Goal: Task Accomplishment & Management: Manage account settings

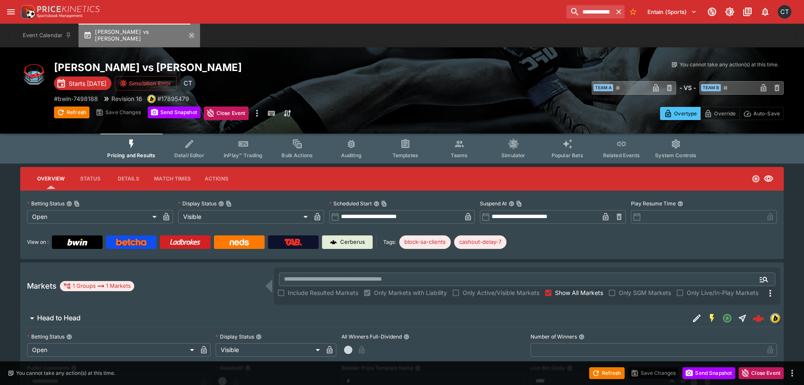
click at [188, 34] on icon "button" at bounding box center [191, 35] width 7 height 7
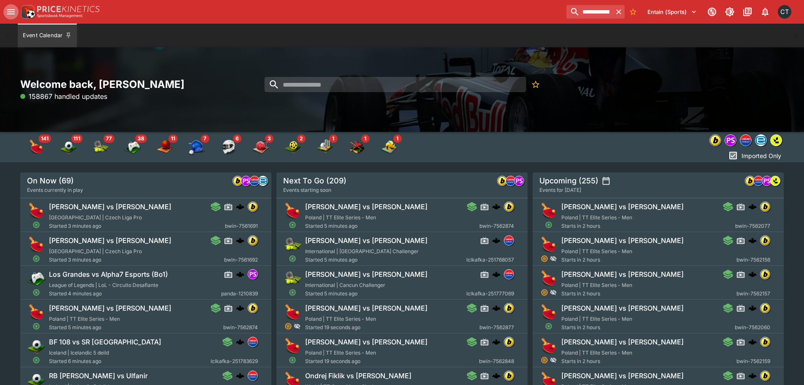
click at [6, 12] on icon "open drawer" at bounding box center [11, 12] width 10 height 10
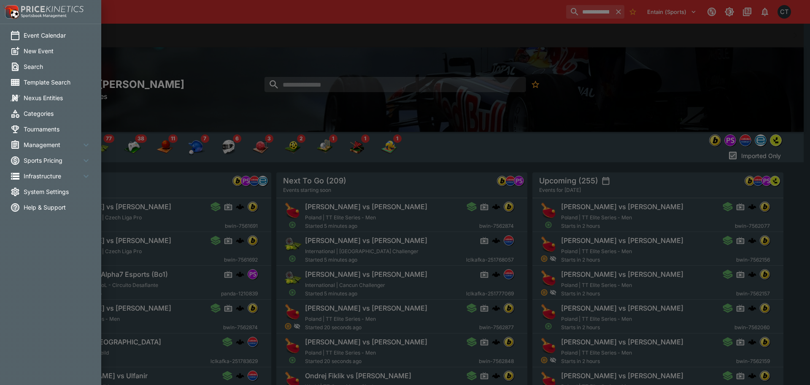
click at [45, 198] on li "System Settings" at bounding box center [50, 192] width 101 height 16
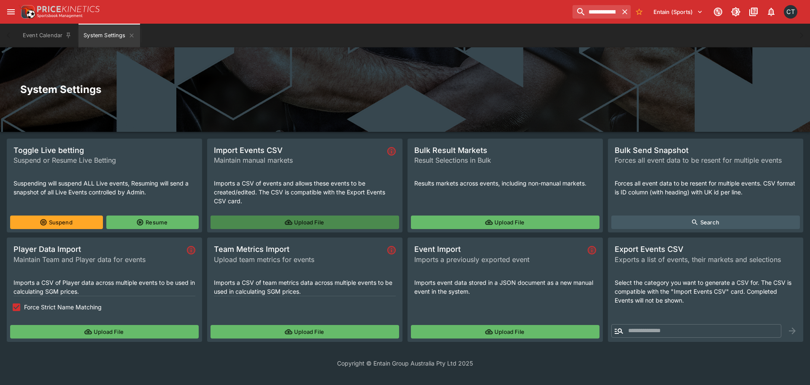
click at [315, 224] on button "Upload File" at bounding box center [305, 222] width 189 height 14
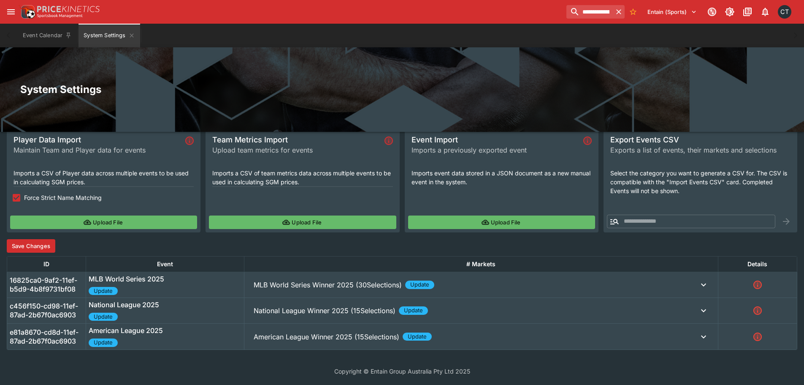
scroll to position [110, 0]
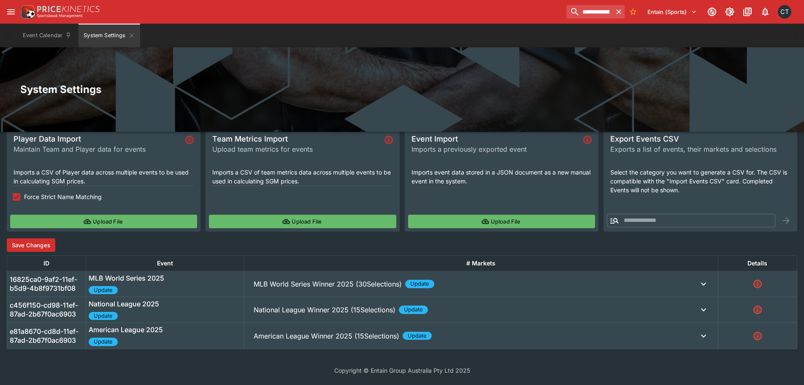
click at [296, 289] on button "MLB World Series Winner 2025 (30Selections) Update" at bounding box center [481, 283] width 469 height 17
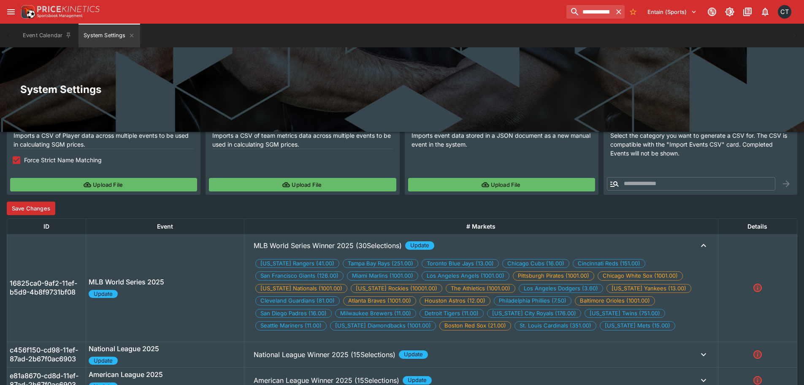
scroll to position [191, 0]
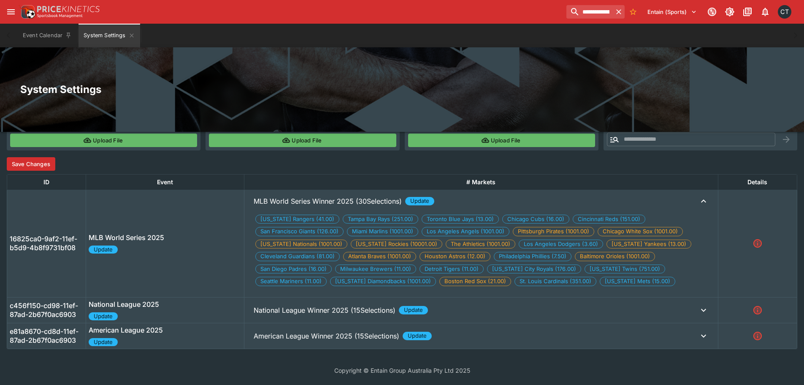
click at [295, 206] on p "National League Winner 2025 (15Selections)" at bounding box center [328, 201] width 148 height 10
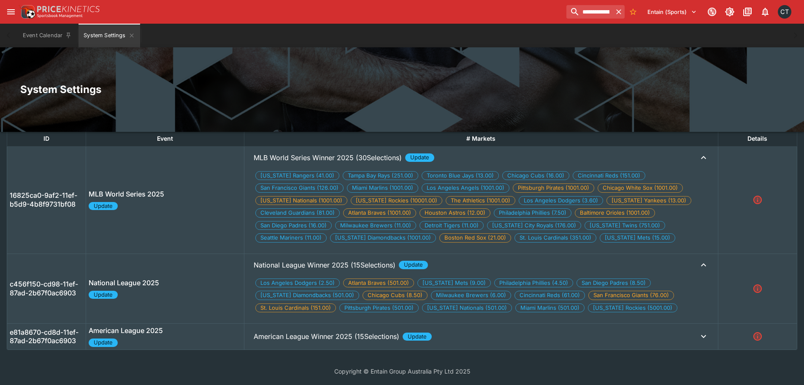
scroll to position [236, 0]
click at [311, 165] on button "American League Winner 2025 (15Selections) Update" at bounding box center [481, 156] width 469 height 17
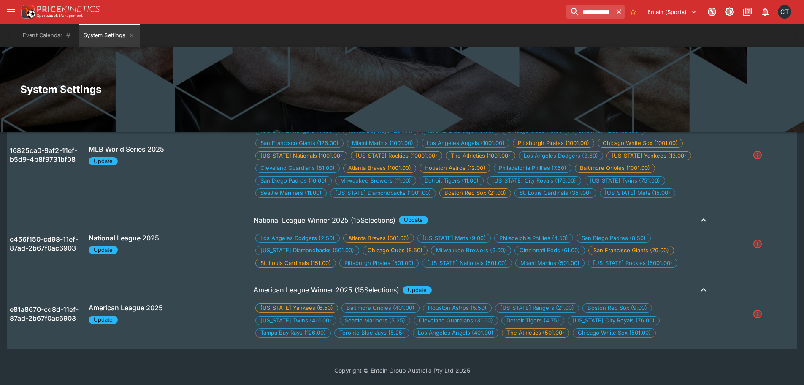
scroll to position [153, 0]
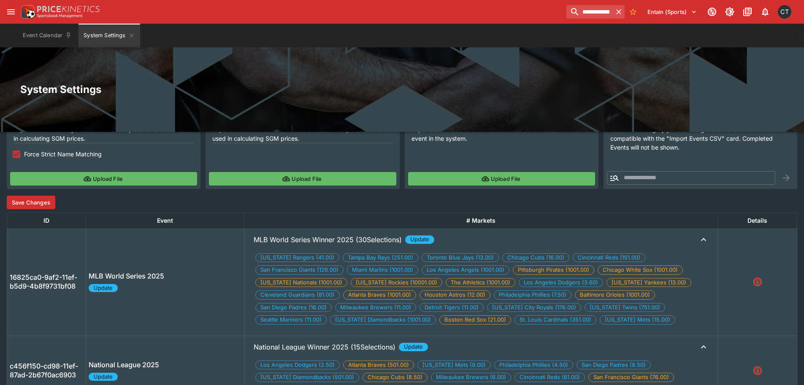
click at [40, 203] on button "Save Changes" at bounding box center [31, 202] width 49 height 14
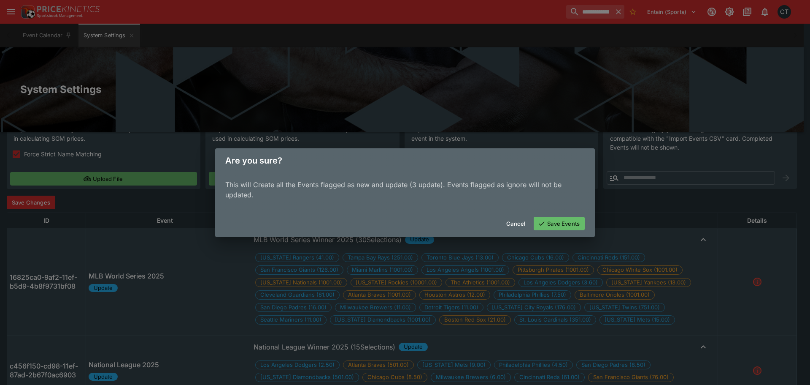
click at [567, 221] on button "Save Events" at bounding box center [559, 224] width 51 height 14
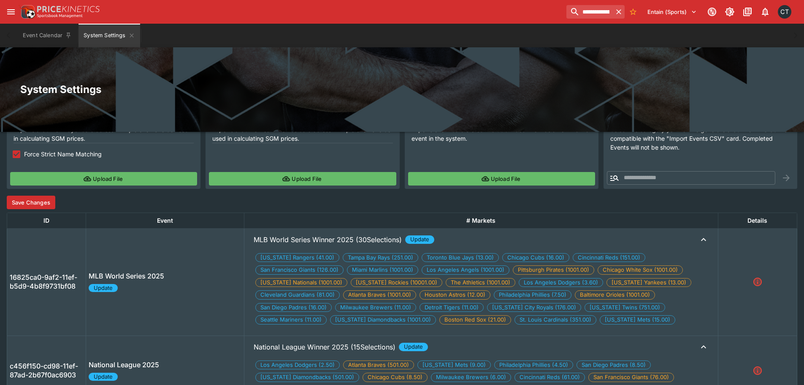
scroll to position [0, 0]
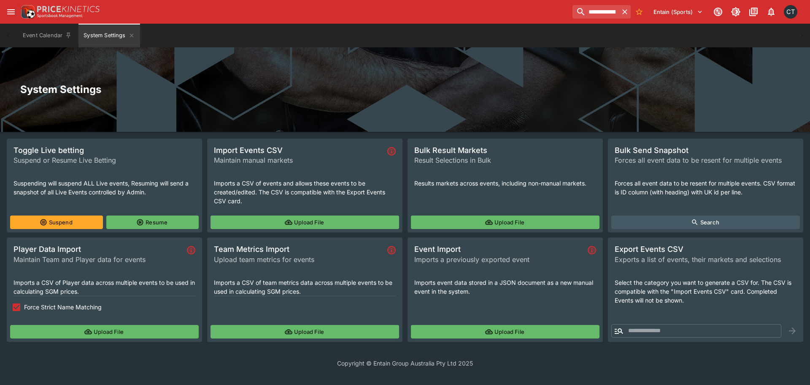
click at [274, 220] on button "Upload File" at bounding box center [305, 222] width 189 height 14
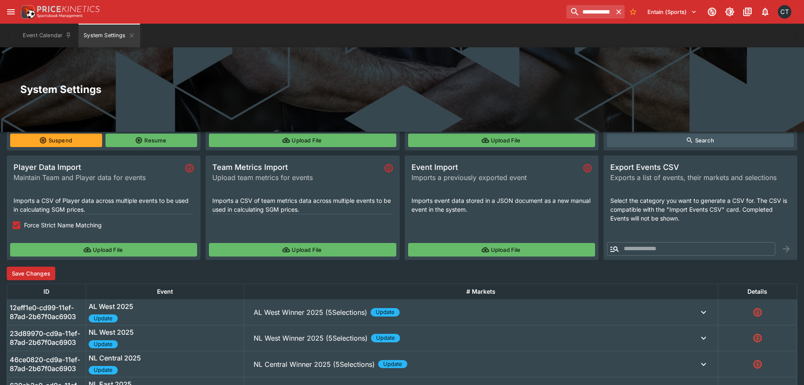
scroll to position [188, 0]
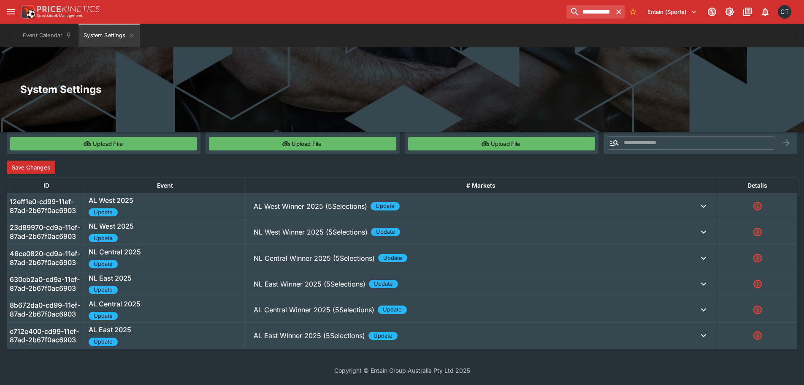
click at [293, 198] on button "AL West Winner 2025 (5Selections) Update" at bounding box center [481, 206] width 469 height 17
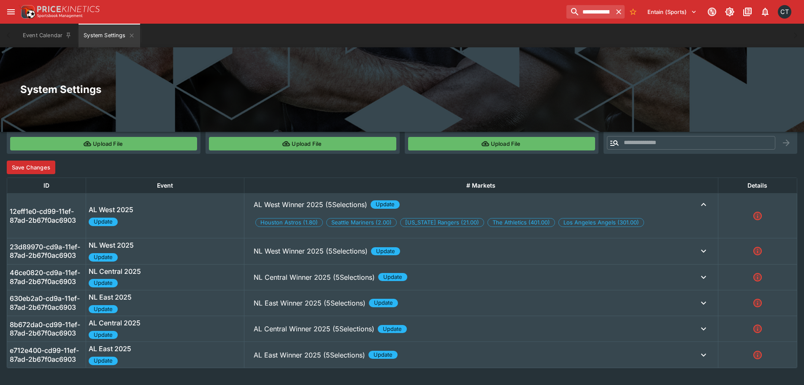
click at [317, 213] on button "NL West Winner 2025 (5Selections) Update" at bounding box center [481, 204] width 469 height 17
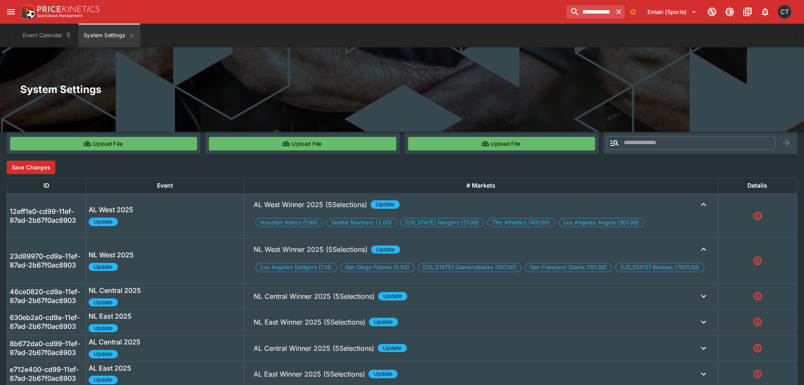
click at [305, 209] on p "NL Central Winner 2025 (5Selections)" at bounding box center [311, 204] width 114 height 10
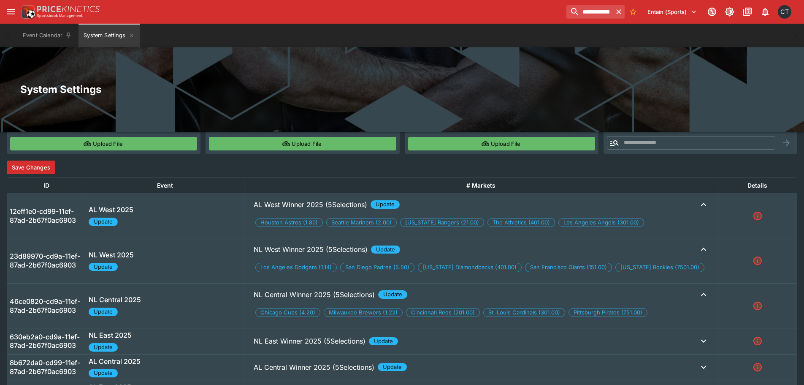
click at [294, 209] on p "NL East Winner 2025 (5Selections)" at bounding box center [311, 204] width 114 height 10
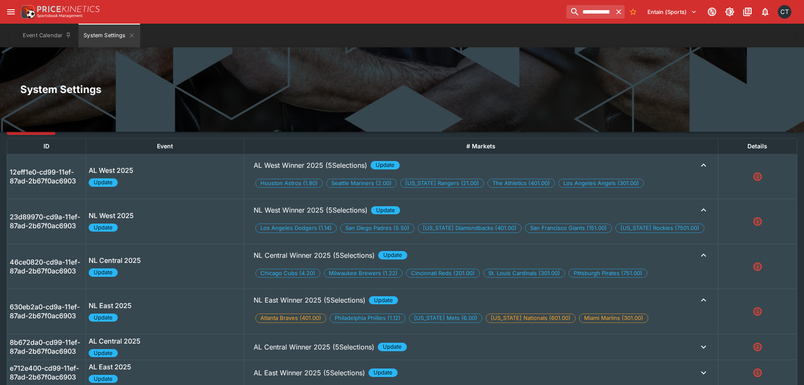
scroll to position [264, 0]
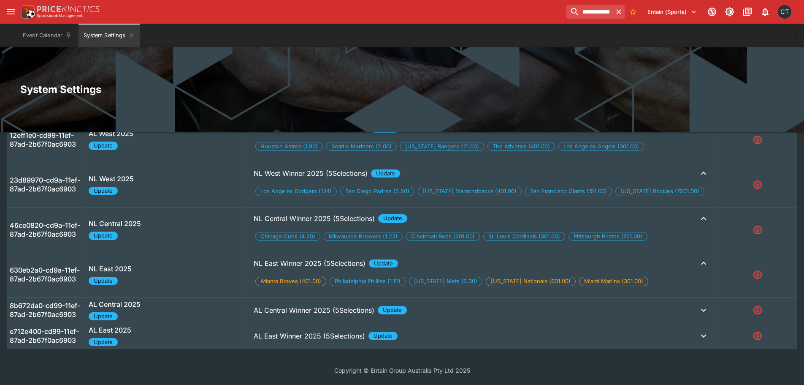
click at [294, 133] on p "AL Central Winner 2025 (5Selections)" at bounding box center [311, 128] width 114 height 10
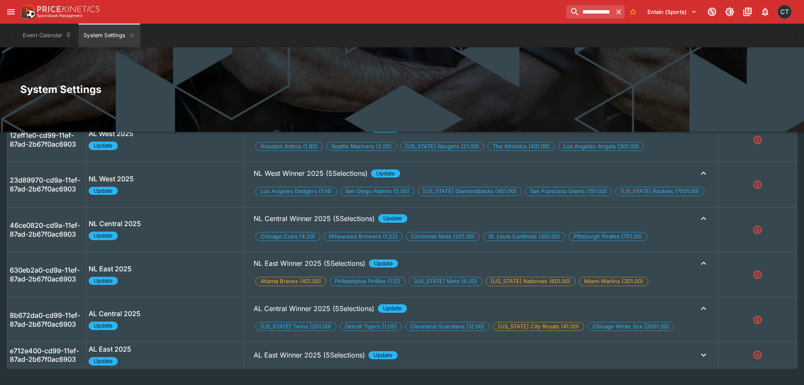
click at [299, 133] on p "AL East Winner 2025 (5Selections)" at bounding box center [311, 128] width 114 height 10
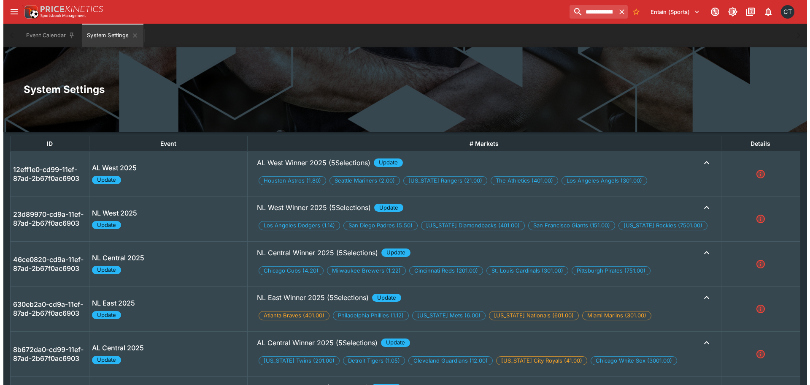
scroll to position [49, 0]
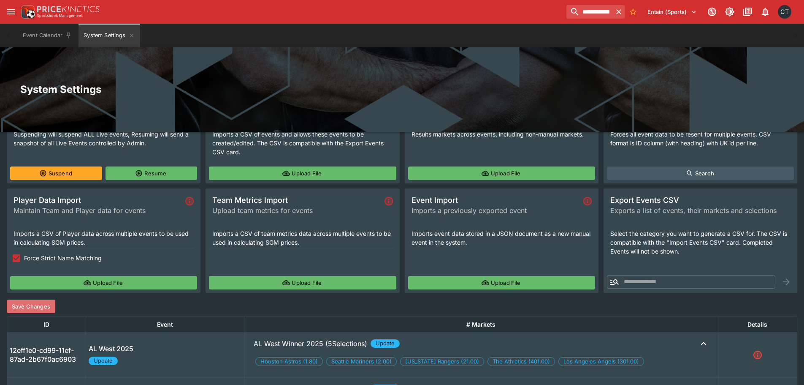
click at [35, 301] on button "Save Changes" at bounding box center [31, 306] width 49 height 14
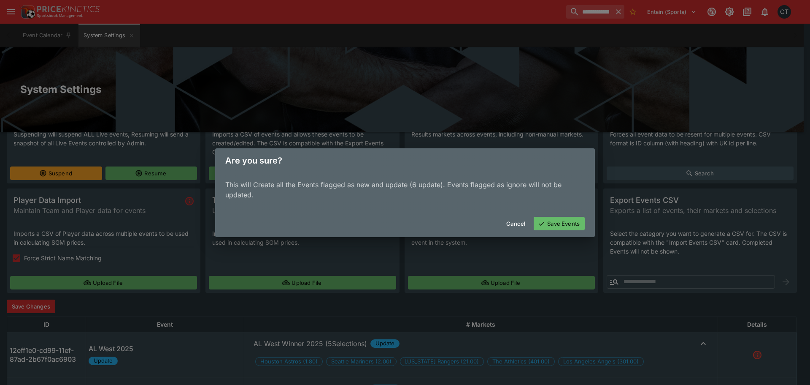
click at [541, 222] on icon "button" at bounding box center [542, 223] width 8 height 8
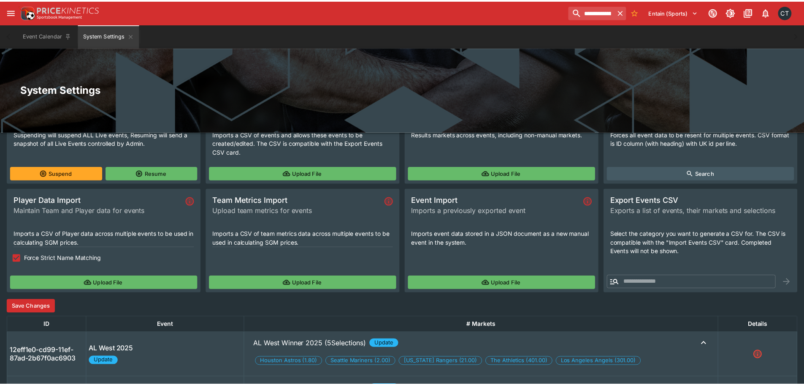
scroll to position [0, 0]
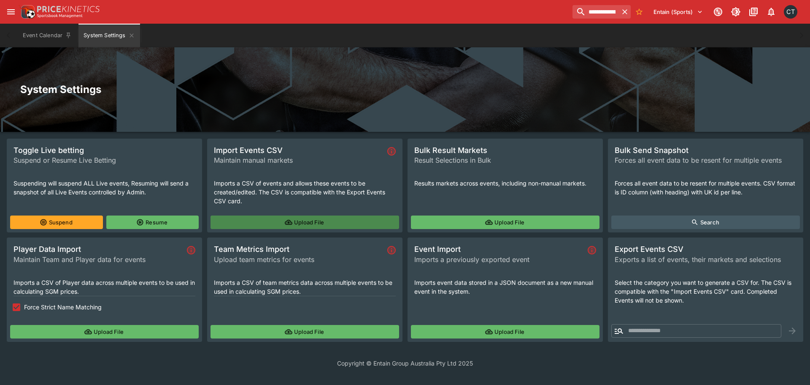
click at [287, 218] on icon "button" at bounding box center [289, 222] width 8 height 8
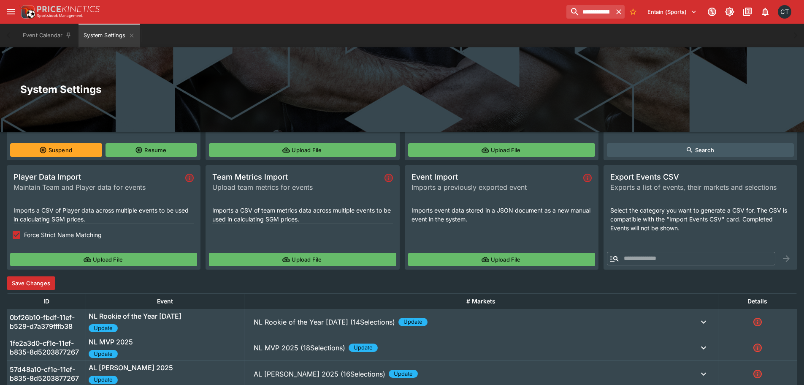
scroll to position [188, 0]
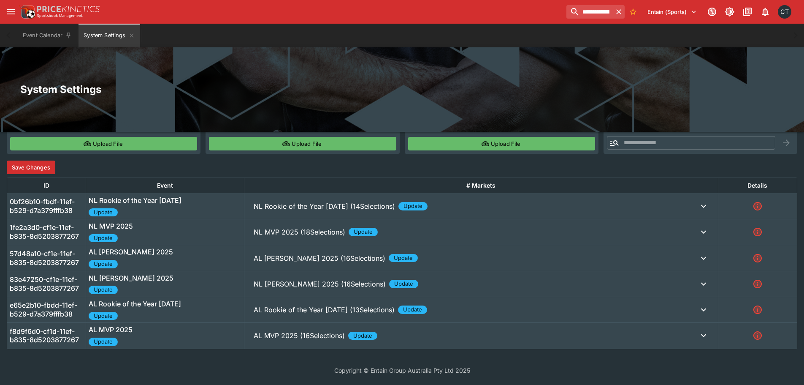
click at [295, 205] on p "NL Rookie of the Year 2025 (14Selections)" at bounding box center [324, 206] width 141 height 10
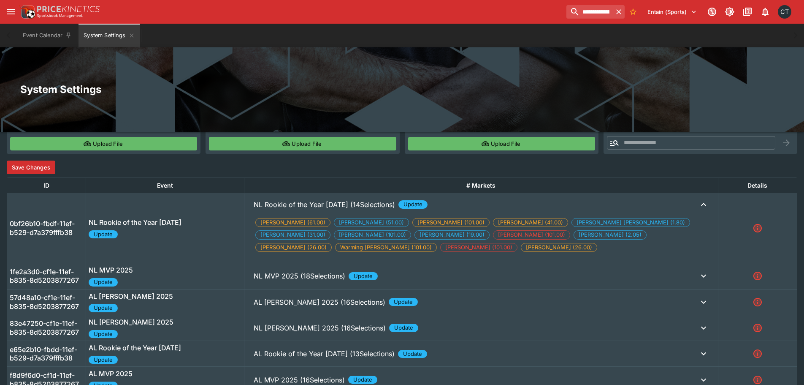
scroll to position [230, 0]
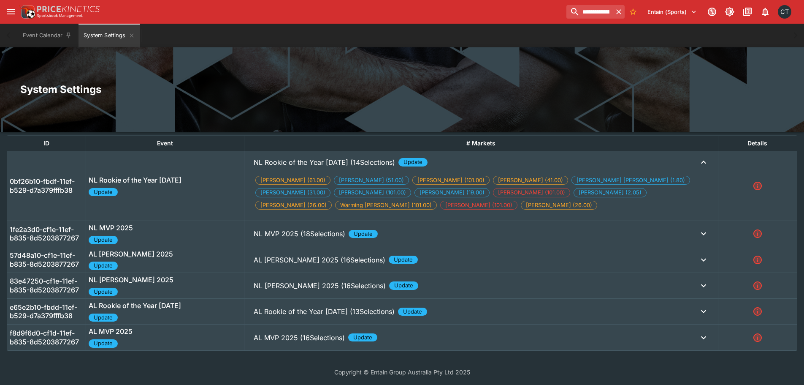
click at [301, 167] on p "NL MVP 2025 (18Selections)" at bounding box center [324, 162] width 141 height 10
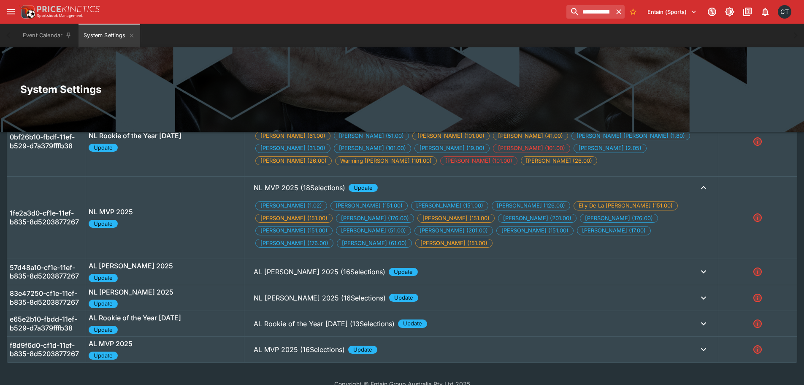
scroll to position [276, 0]
click at [298, 122] on p "AL Cy Young 2025 (16Selections)" at bounding box center [324, 116] width 141 height 10
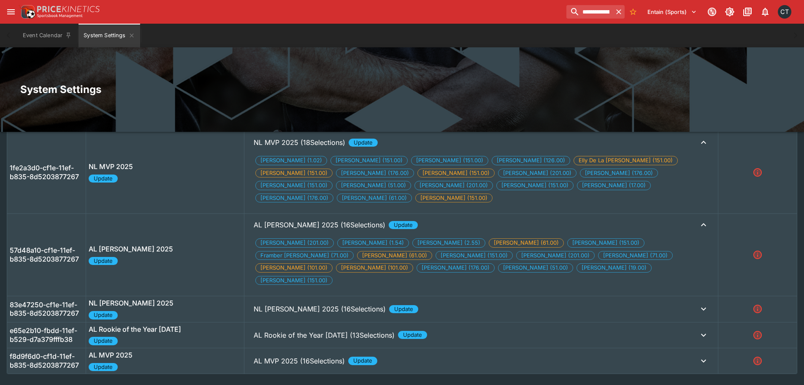
click at [287, 78] on p "NL Cy Young 2025 (16Selections)" at bounding box center [324, 73] width 141 height 10
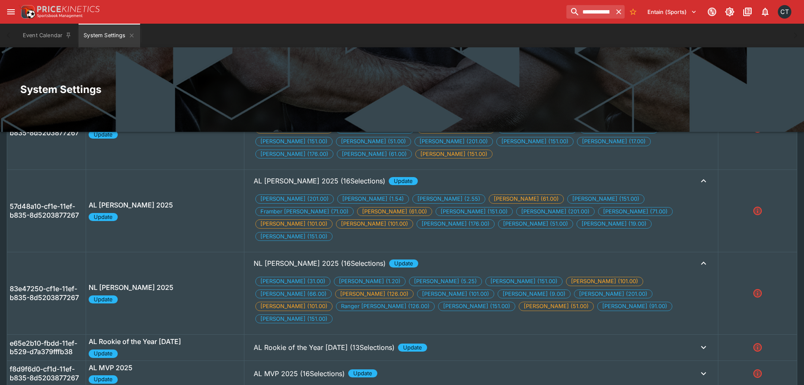
click at [280, 34] on p "AL Rookie of the Year 2025 (13Selections)" at bounding box center [324, 29] width 141 height 10
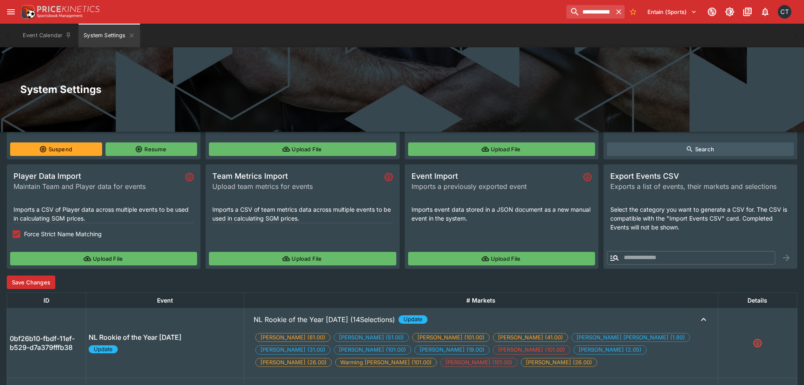
scroll to position [72, 0]
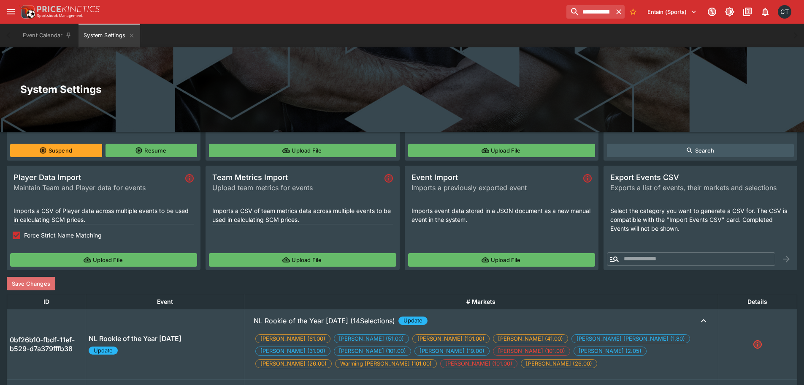
click at [28, 282] on button "Save Changes" at bounding box center [31, 283] width 49 height 14
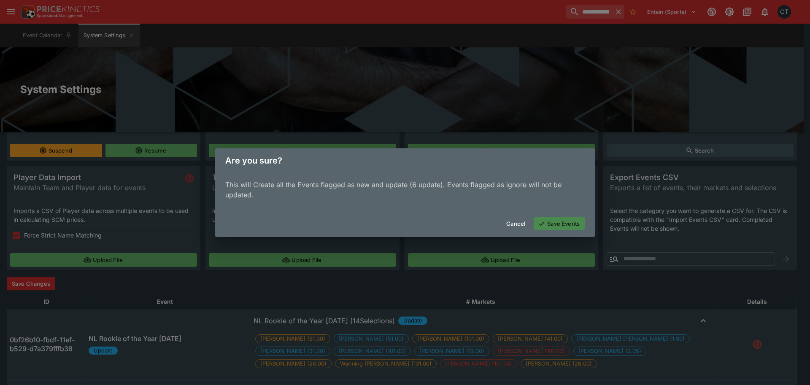
click at [569, 228] on button "Save Events" at bounding box center [559, 224] width 51 height 14
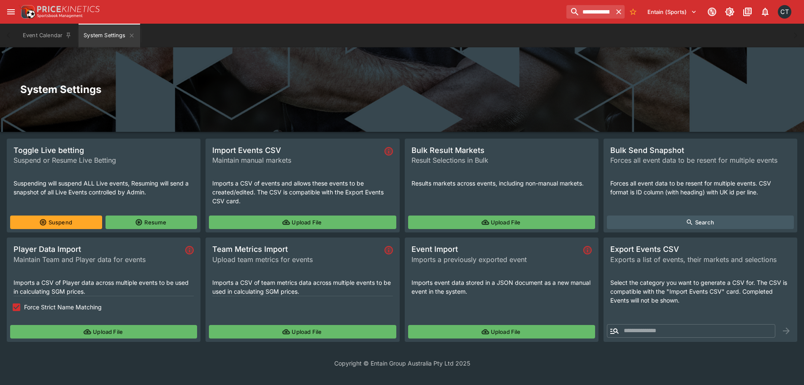
scroll to position [0, 0]
click at [623, 10] on icon "button" at bounding box center [625, 12] width 8 height 8
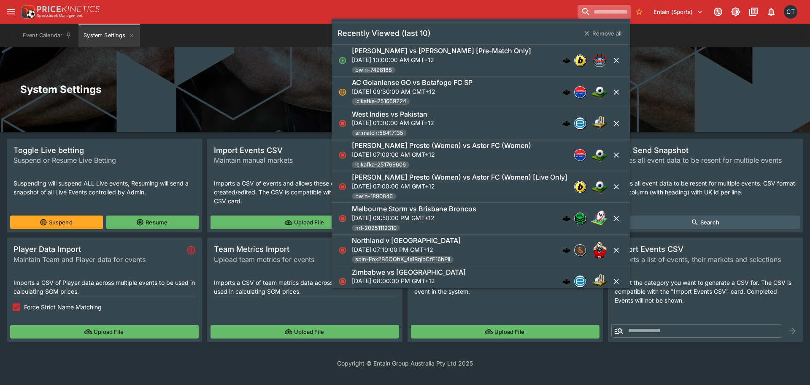
click at [596, 15] on input "search" at bounding box center [604, 12] width 53 height 14
paste input "********"
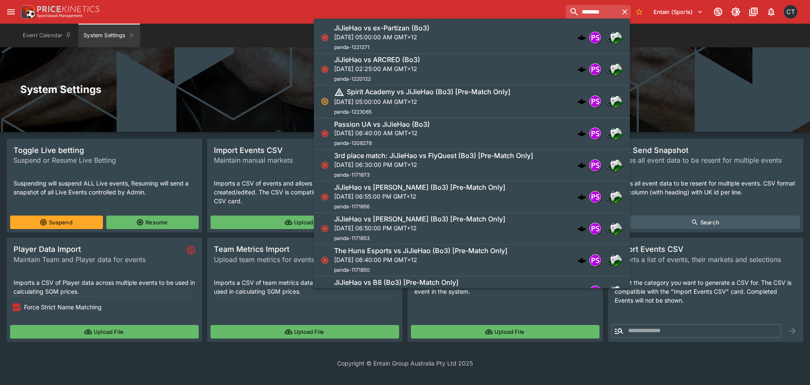
type input "********"
click at [511, 39] on div "JiJieHao vs ex-Partizan (Bo3) Tue, Aug 12, 2025, 05:00:00 AM GMT+12 panda-12212…" at bounding box center [467, 38] width 267 height 28
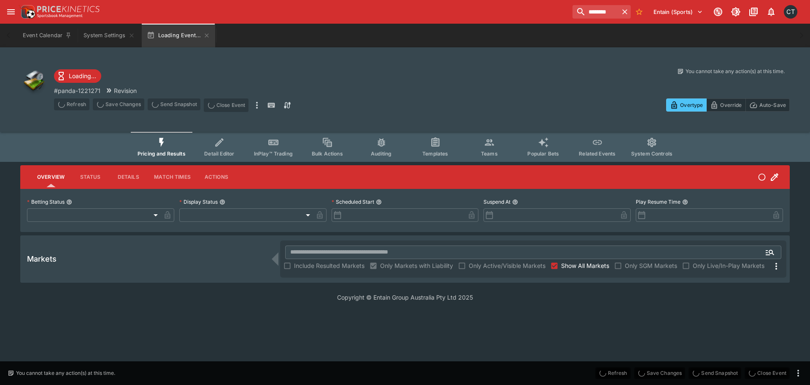
type input "**********"
type input "******"
type input "**********"
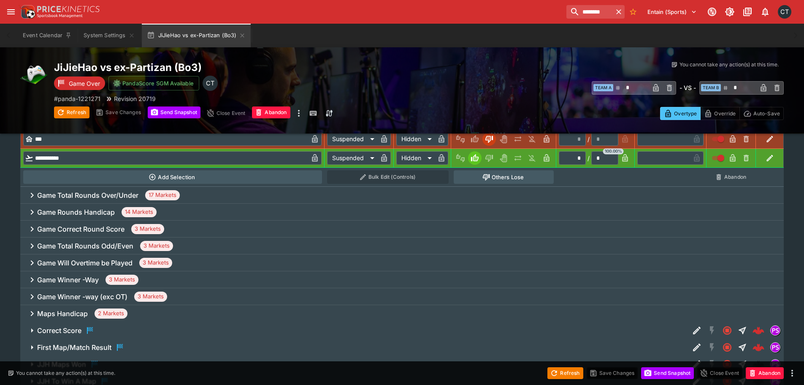
scroll to position [310, 0]
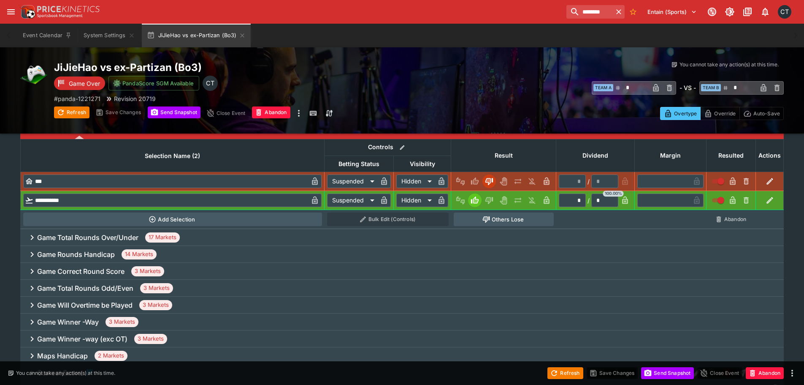
click at [85, 324] on h6 "Game Winner -Way" at bounding box center [68, 321] width 62 height 9
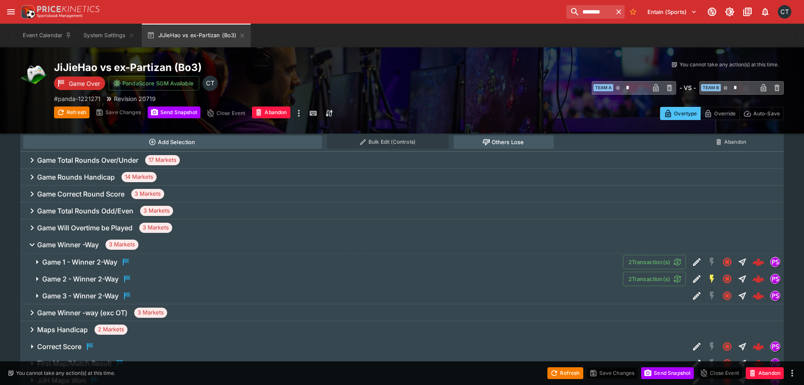
scroll to position [395, 0]
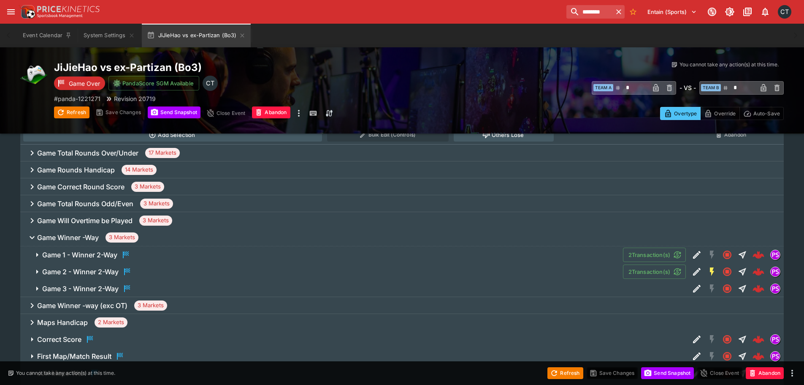
click at [138, 253] on span "Game 1 - Winner 2-Way" at bounding box center [329, 254] width 574 height 10
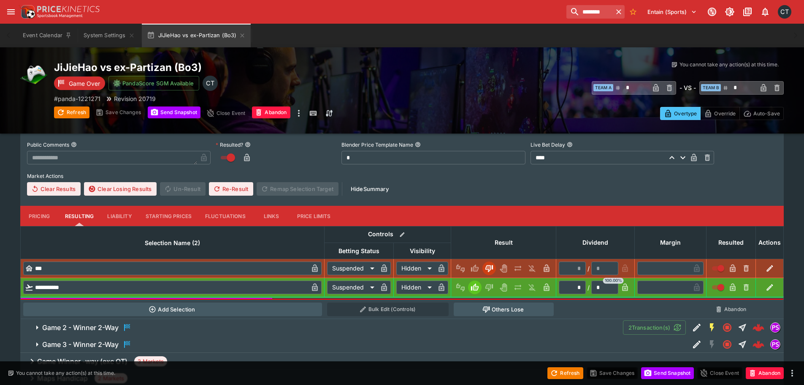
scroll to position [606, 0]
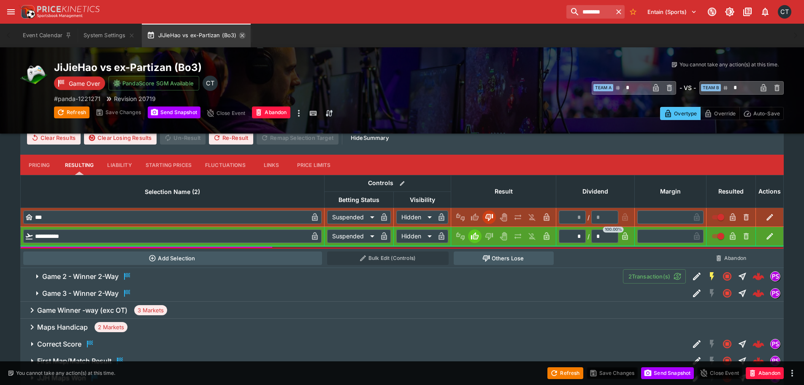
click at [244, 36] on icon "button" at bounding box center [243, 35] width 4 height 4
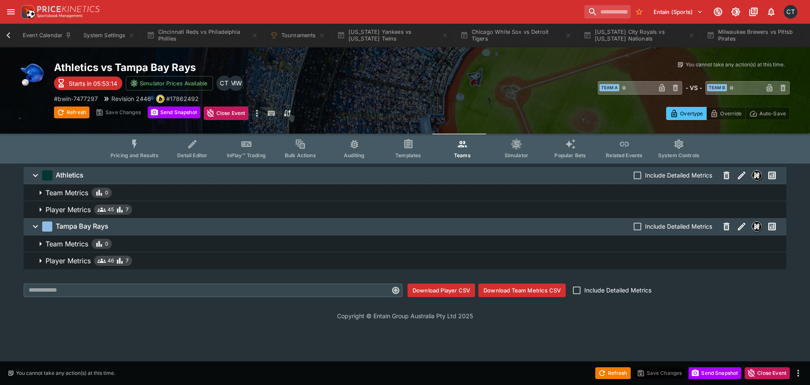
scroll to position [0, 764]
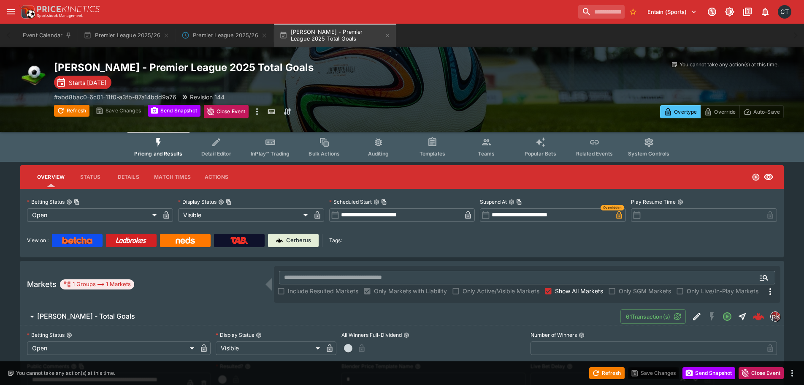
click at [282, 247] on div "**********" at bounding box center [402, 223] width 764 height 68
click at [289, 241] on p "Cerberus" at bounding box center [298, 240] width 25 height 8
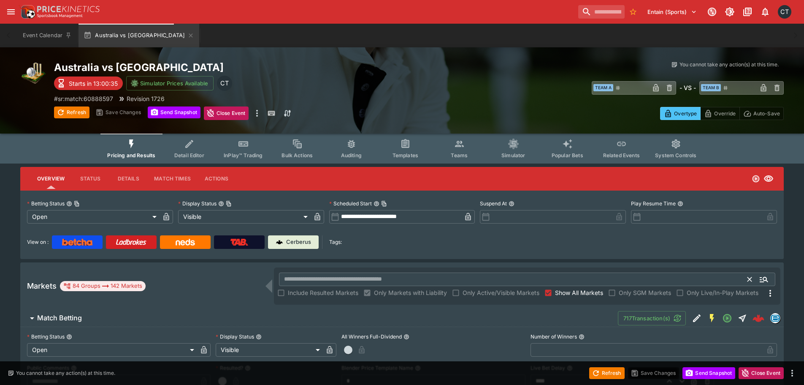
click at [396, 284] on input "text" at bounding box center [513, 279] width 469 height 14
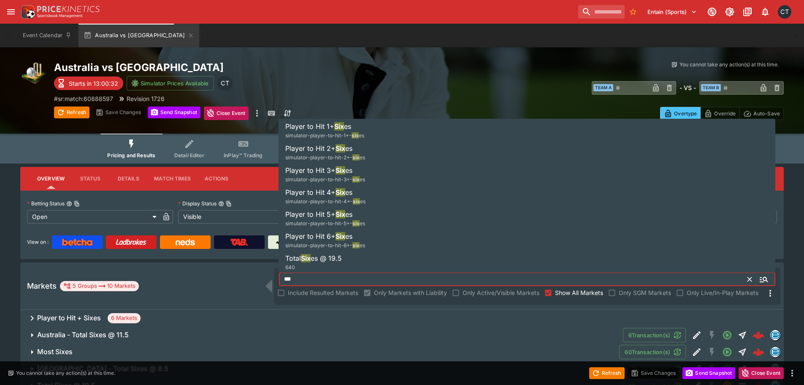
type input "***"
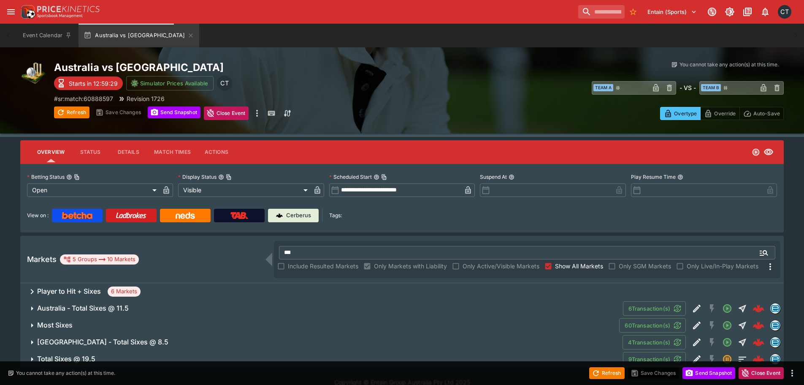
scroll to position [38, 0]
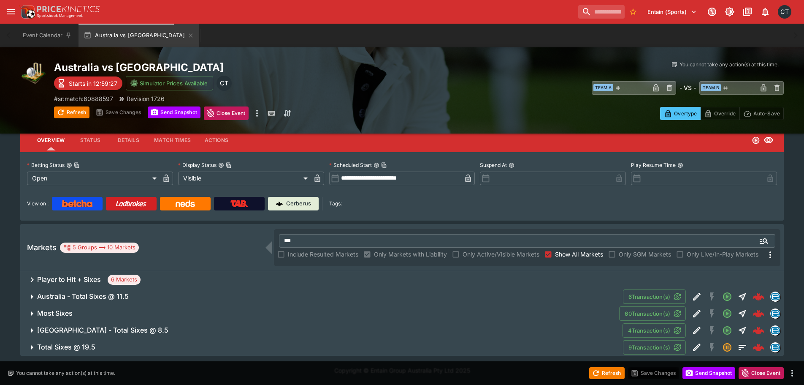
click at [79, 348] on h6 "Total Sixes @ 19.5" at bounding box center [66, 346] width 58 height 9
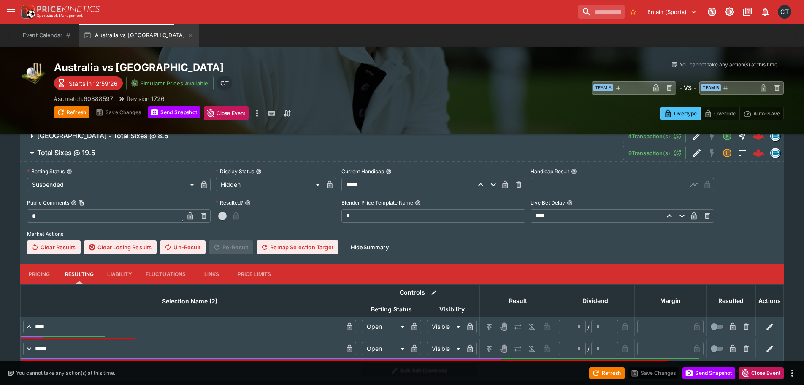
scroll to position [257, 0]
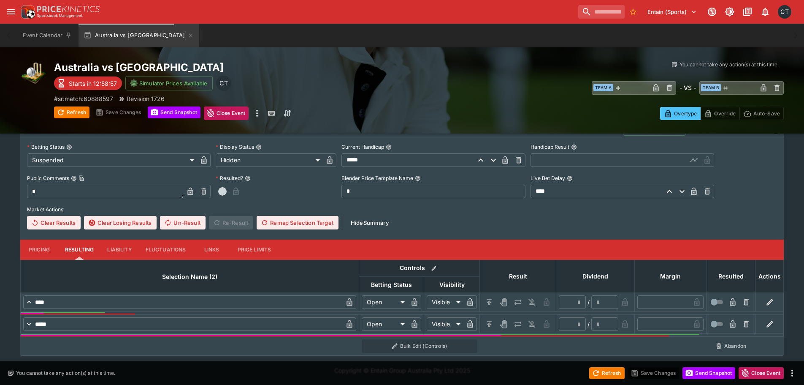
click at [773, 324] on icon "button" at bounding box center [770, 324] width 8 height 8
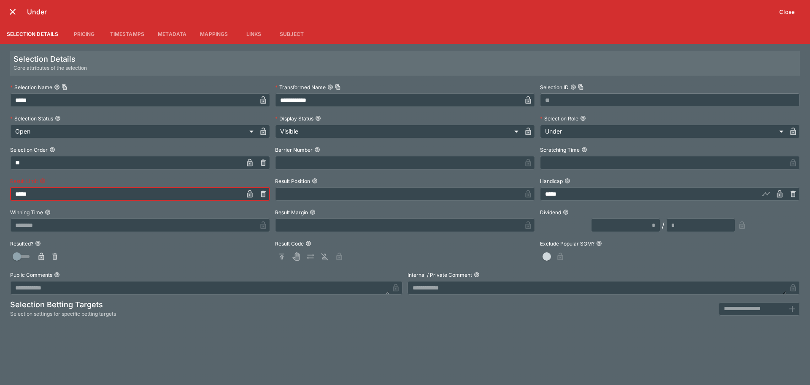
drag, startPoint x: 93, startPoint y: 198, endPoint x: -30, endPoint y: 194, distance: 122.5
click at [0, 194] on html "**********" at bounding box center [405, 64] width 810 height 642
type input "*****"
click at [8, 13] on icon "close" at bounding box center [13, 12] width 10 height 10
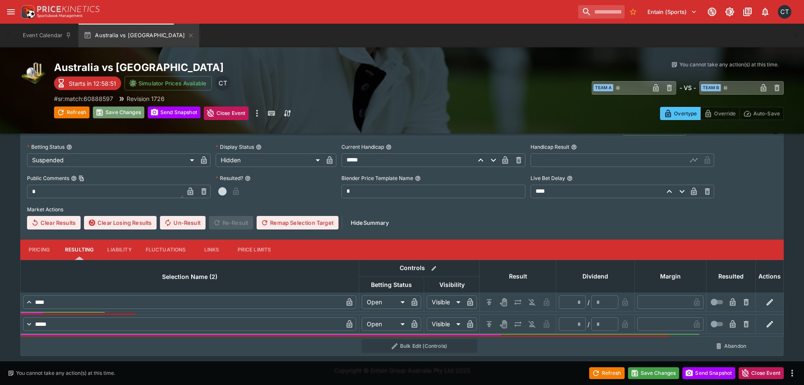
click at [111, 111] on button "Save Changes" at bounding box center [118, 112] width 51 height 12
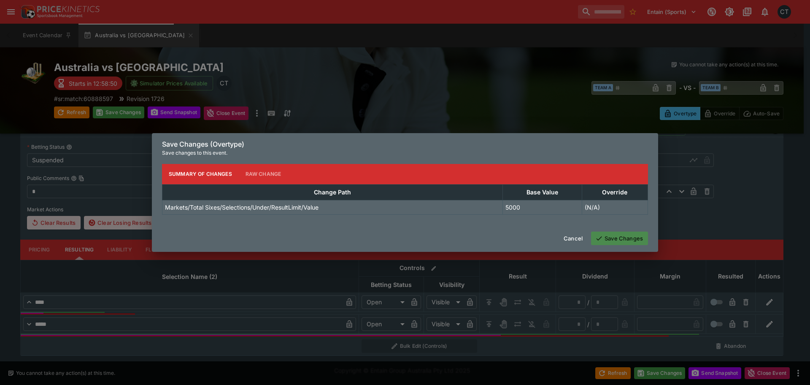
click at [635, 238] on button "Save Changes" at bounding box center [619, 238] width 57 height 14
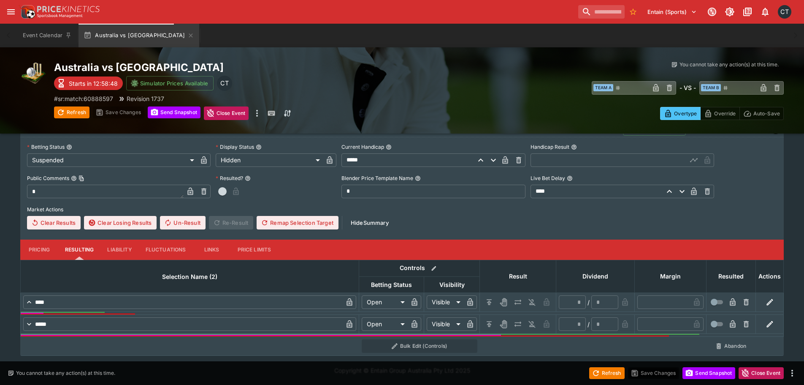
click at [704, 376] on button "Send Snapshot" at bounding box center [709, 373] width 53 height 12
click at [770, 320] on icon "button" at bounding box center [770, 324] width 8 height 8
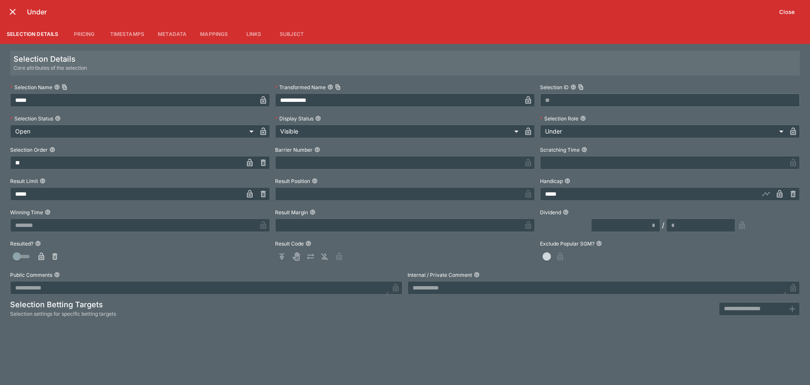
click at [252, 197] on icon "button" at bounding box center [249, 194] width 5 height 8
drag, startPoint x: 16, startPoint y: 10, endPoint x: 42, endPoint y: 23, distance: 29.1
click at [16, 10] on icon "close" at bounding box center [13, 12] width 10 height 10
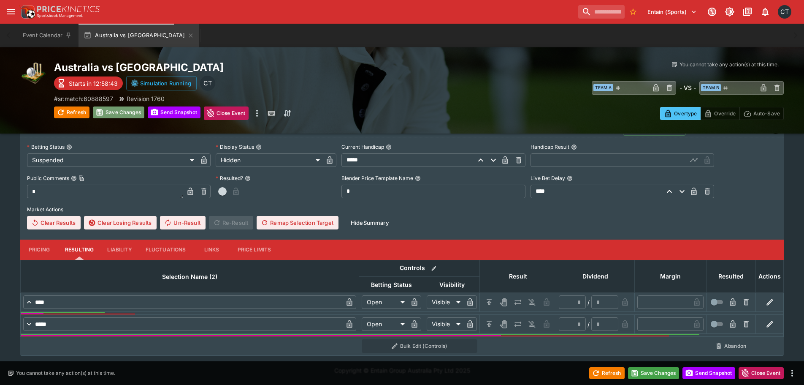
click at [121, 110] on button "Save Changes" at bounding box center [118, 112] width 51 height 12
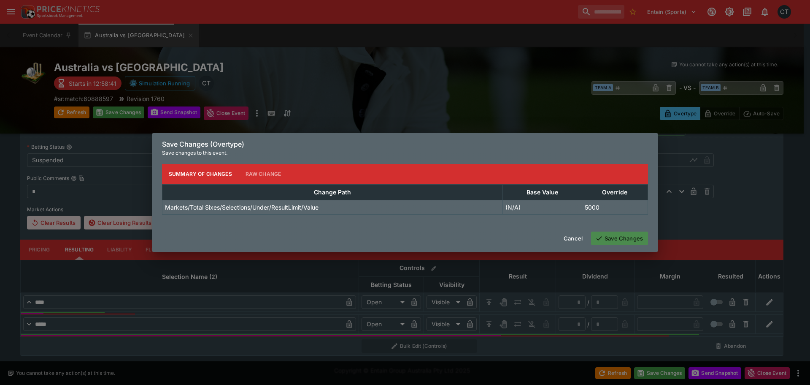
click at [622, 244] on button "Save Changes" at bounding box center [619, 238] width 57 height 14
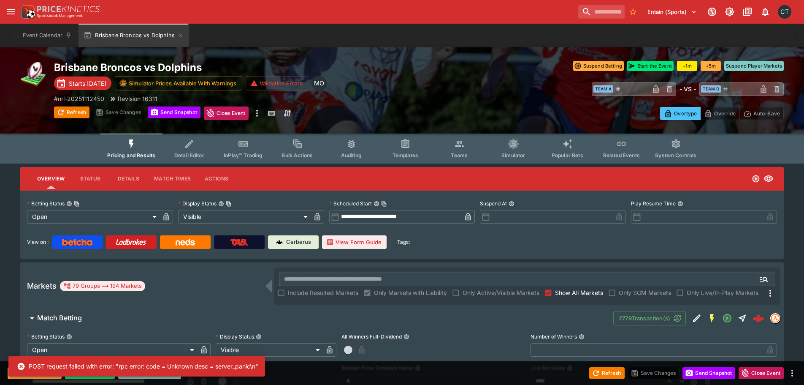
click at [241, 154] on span "InPlay™ Trading" at bounding box center [243, 155] width 39 height 6
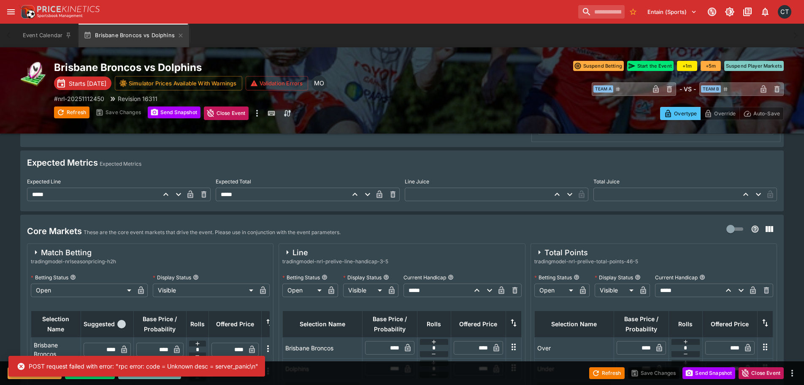
scroll to position [464, 0]
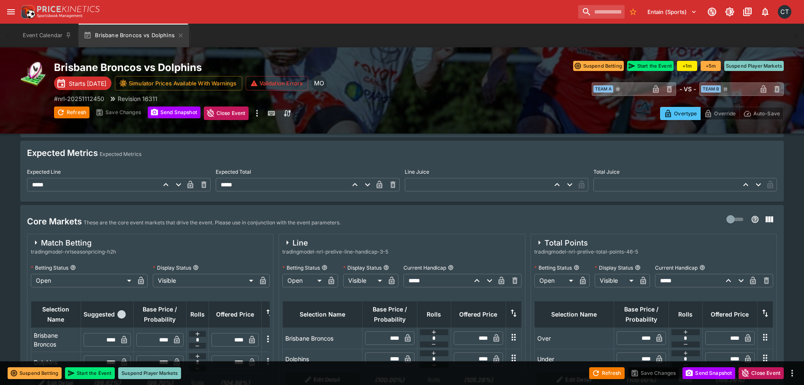
click at [722, 281] on button "button" at bounding box center [728, 280] width 15 height 15
type input "*****"
click at [646, 371] on button "Save Changes" at bounding box center [653, 373] width 51 height 12
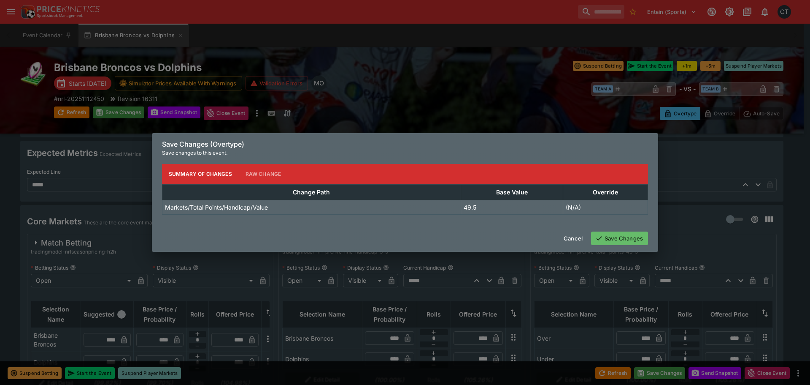
click at [635, 233] on button "Save Changes" at bounding box center [619, 238] width 57 height 14
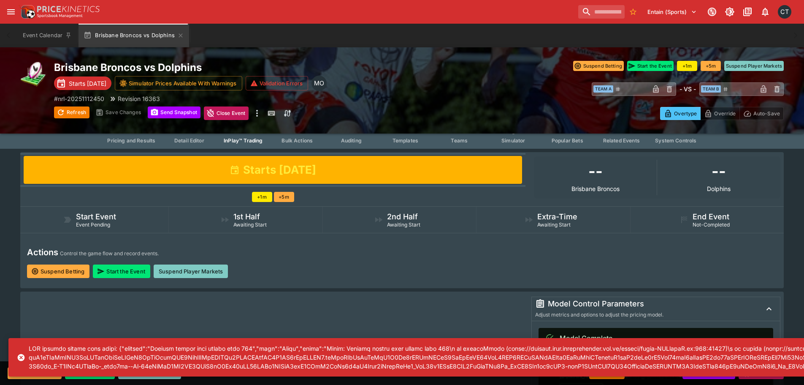
scroll to position [0, 0]
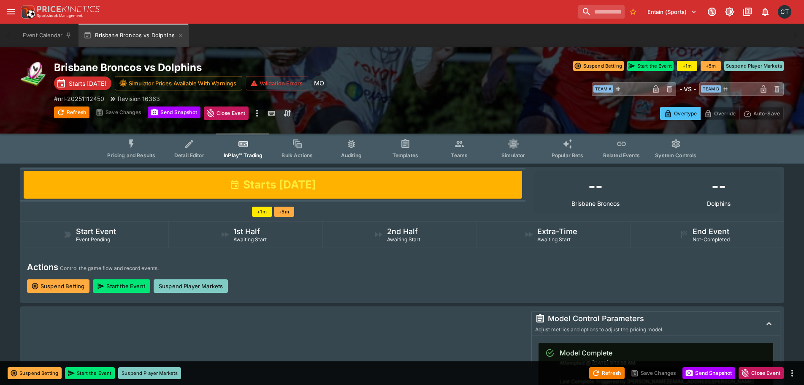
click at [132, 144] on icon "Event type filters" at bounding box center [131, 143] width 5 height 9
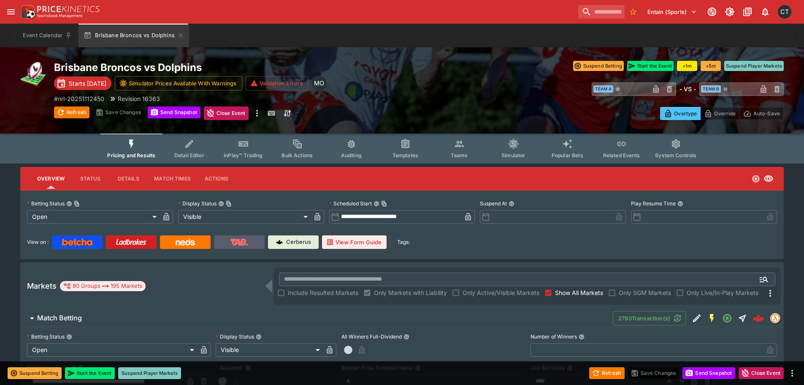
click at [225, 244] on link at bounding box center [239, 242] width 51 height 14
click at [238, 150] on button "InPlay™ Trading" at bounding box center [243, 148] width 54 height 30
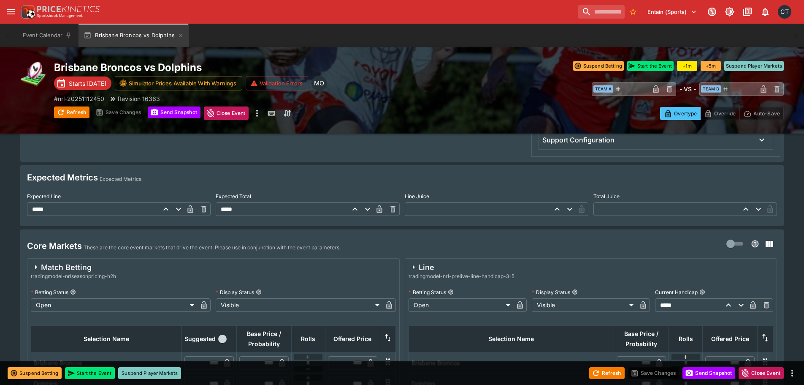
scroll to position [422, 0]
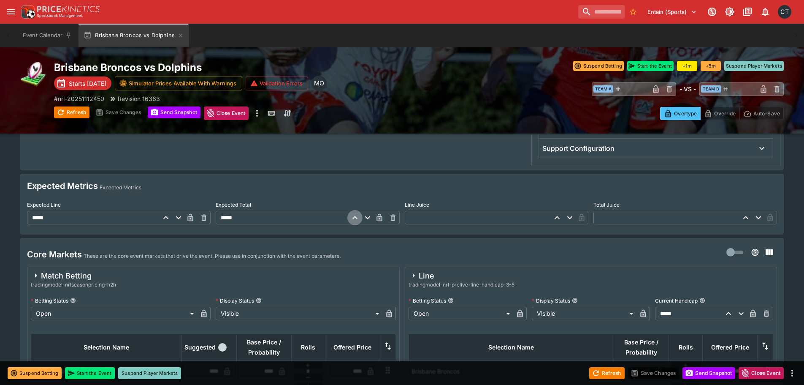
click at [356, 221] on icon "button" at bounding box center [355, 217] width 10 height 10
click at [354, 222] on icon "button" at bounding box center [355, 217] width 10 height 10
type input "*****"
click at [649, 373] on button "Save Changes" at bounding box center [653, 373] width 51 height 12
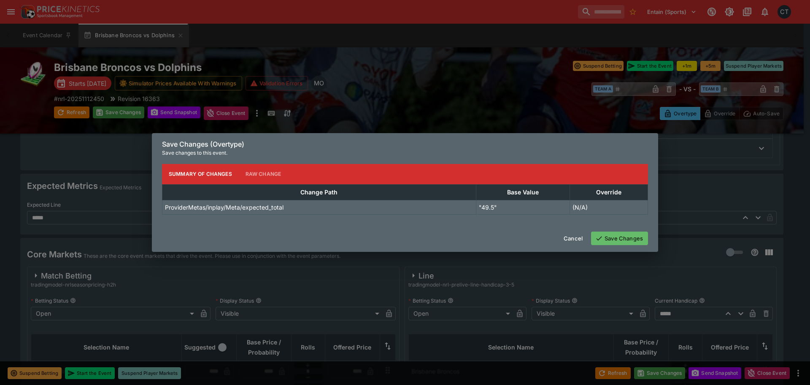
click at [607, 246] on div "Cancel Save Changes" at bounding box center [405, 238] width 507 height 27
click at [608, 240] on button "Save Changes" at bounding box center [619, 238] width 57 height 14
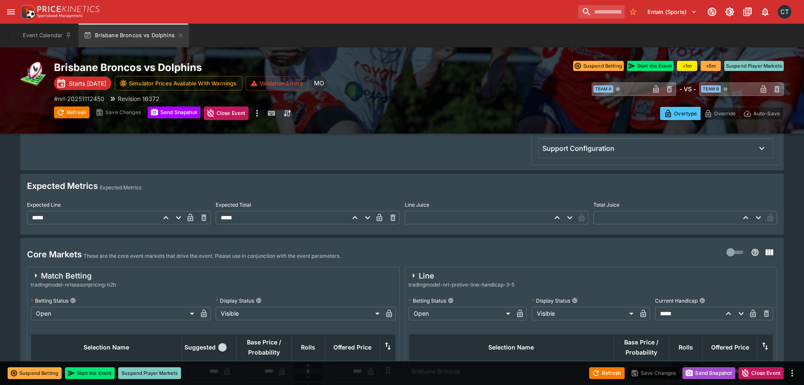
click at [698, 372] on button "Send Snapshot" at bounding box center [709, 373] width 53 height 12
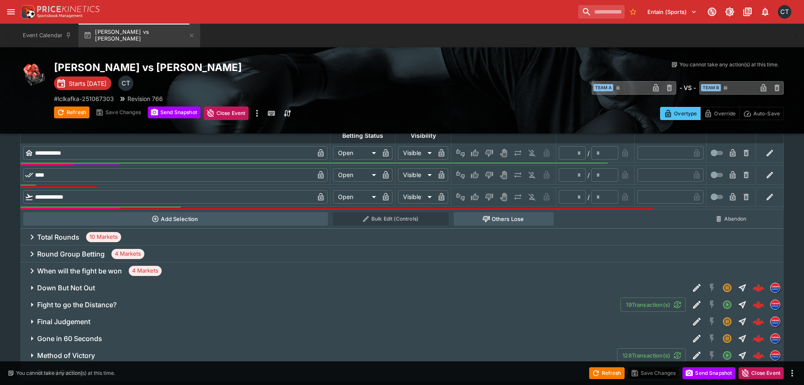
scroll to position [363, 0]
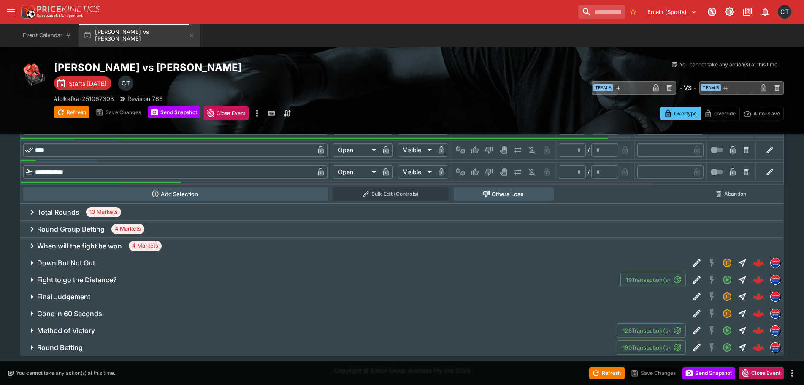
click at [52, 338] on button "Method of Victory" at bounding box center [318, 330] width 597 height 17
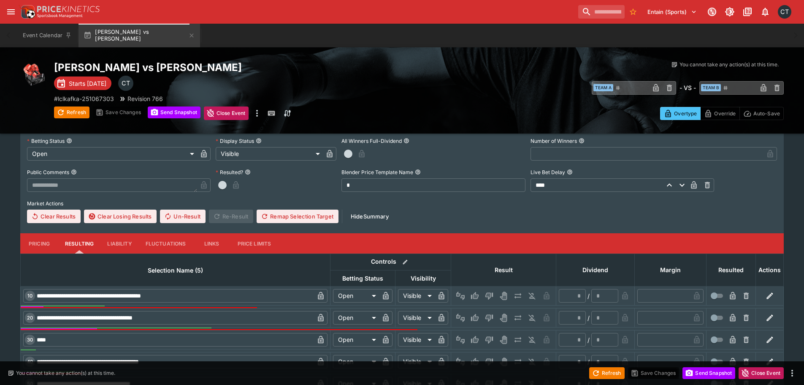
scroll to position [574, 0]
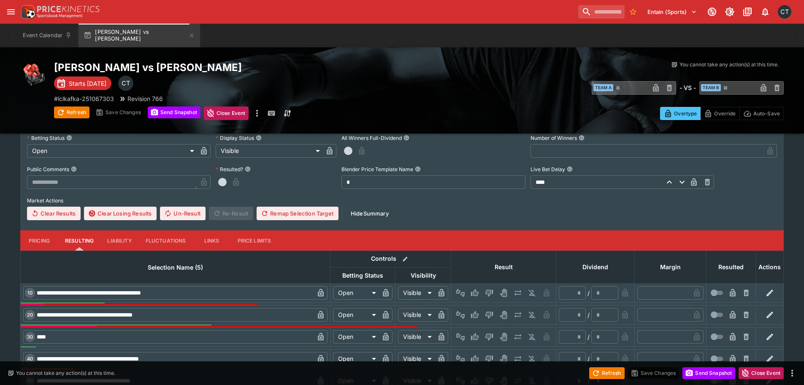
click at [404, 291] on icon "button" at bounding box center [770, 292] width 8 height 8
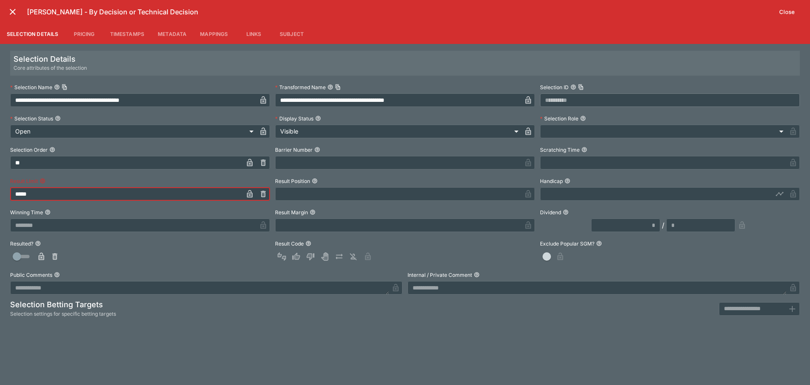
drag, startPoint x: 56, startPoint y: 192, endPoint x: -115, endPoint y: 193, distance: 170.5
type input "*****"
click at [15, 11] on icon "close" at bounding box center [13, 12] width 10 height 10
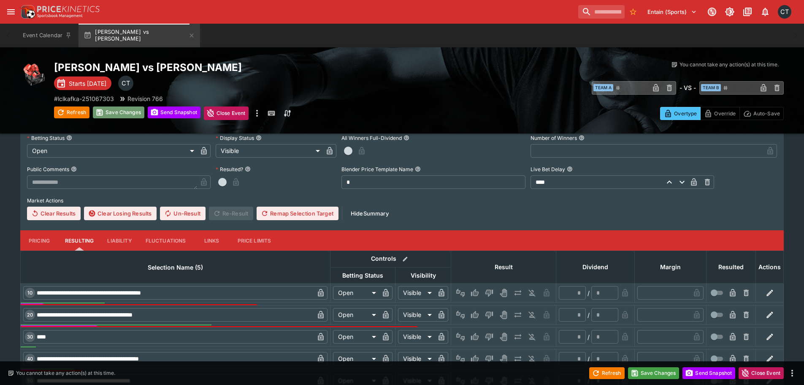
click at [119, 116] on button "Save Changes" at bounding box center [118, 112] width 51 height 12
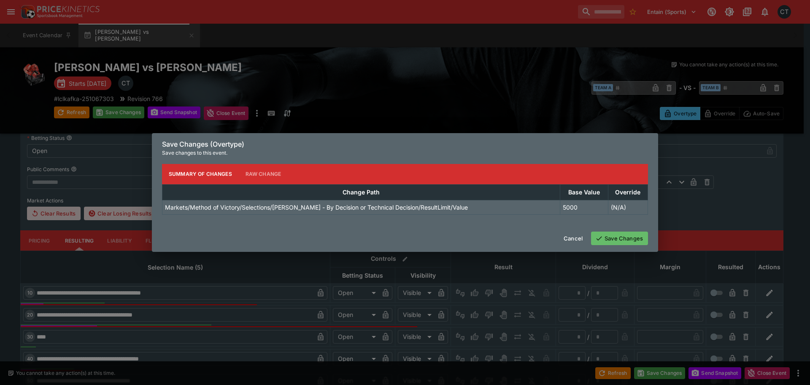
click at [404, 242] on button "Save Changes" at bounding box center [619, 238] width 57 height 14
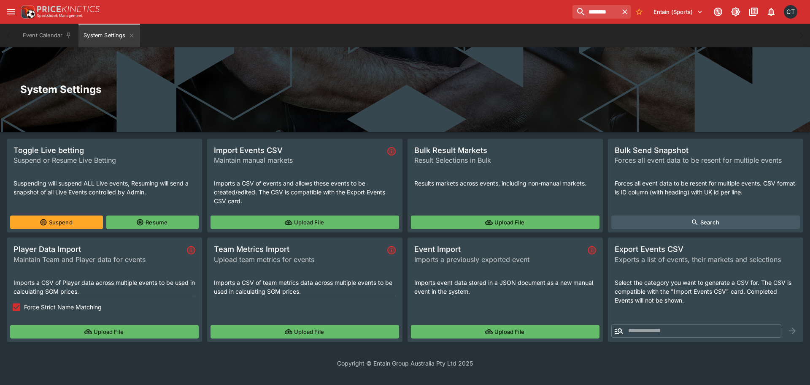
click at [450, 4] on div "******** Entain (Sports) 0 CT" at bounding box center [410, 12] width 782 height 19
click at [586, 12] on input "**********" at bounding box center [596, 12] width 46 height 14
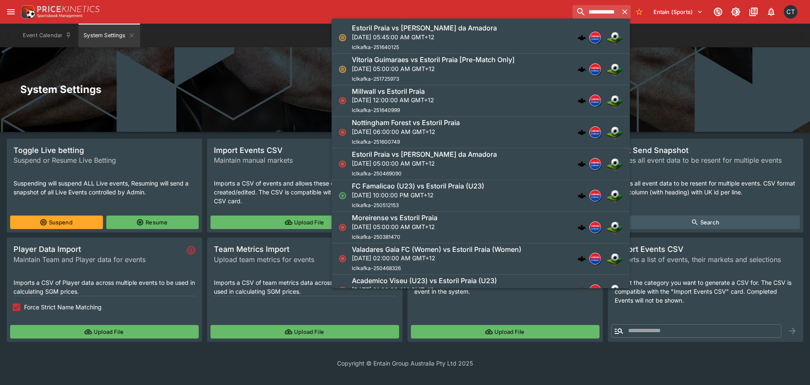
type input "**********"
click at [415, 35] on p "[DATE] 05:45:00 AM GMT+12" at bounding box center [424, 37] width 145 height 9
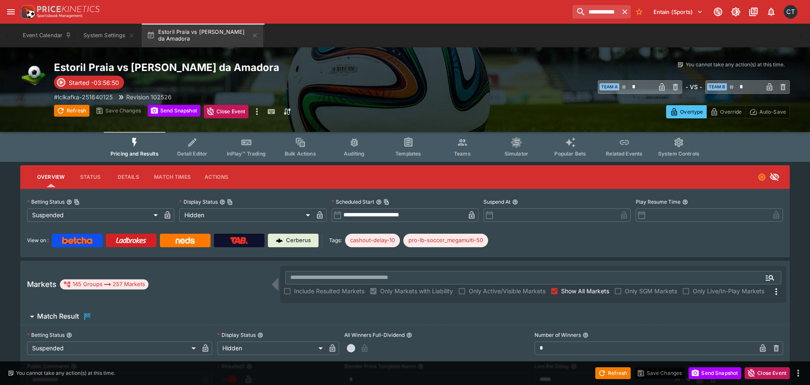
type input "**********"
type input "******"
type input "**********"
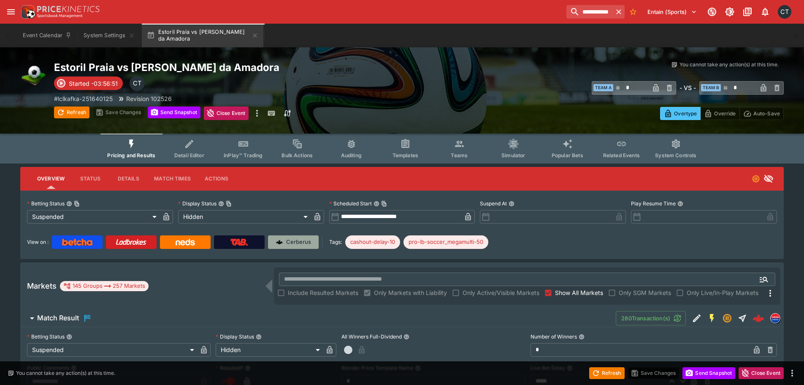
click at [311, 240] on link "Cerberus" at bounding box center [293, 242] width 51 height 14
